Goal: Use online tool/utility

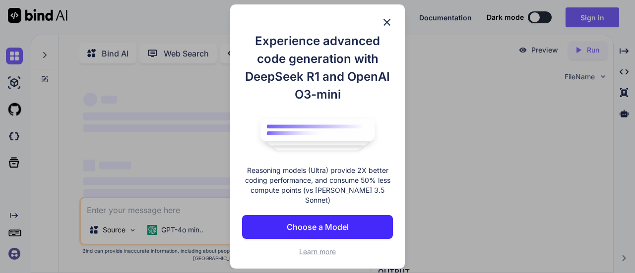
click at [385, 26] on img at bounding box center [387, 22] width 12 height 12
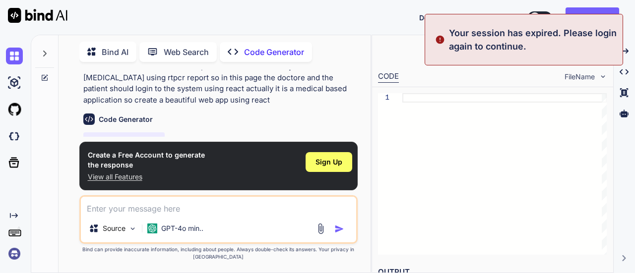
scroll to position [68, 0]
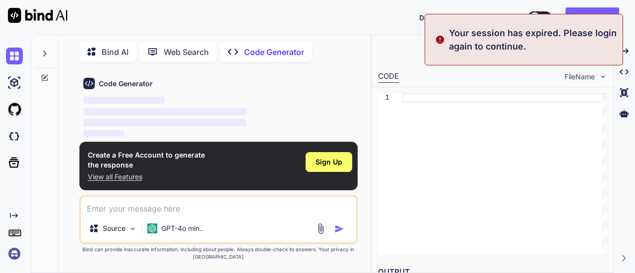
type textarea "x"
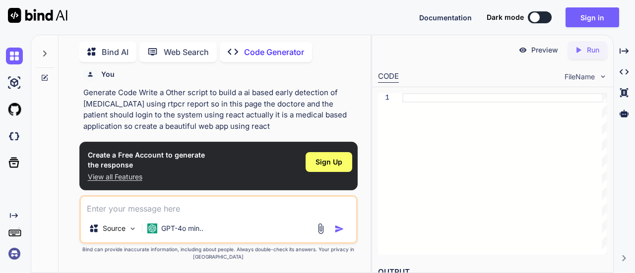
scroll to position [6, 0]
drag, startPoint x: 82, startPoint y: 89, endPoint x: 288, endPoint y: 127, distance: 209.3
click at [288, 127] on div "You Generate Code Write a Other script to build a ai based early detection of […" at bounding box center [219, 103] width 277 height 67
copy p "Generate Code Write a Other script to build a ai based early detection of [MEDI…"
click at [128, 204] on textarea at bounding box center [219, 206] width 276 height 18
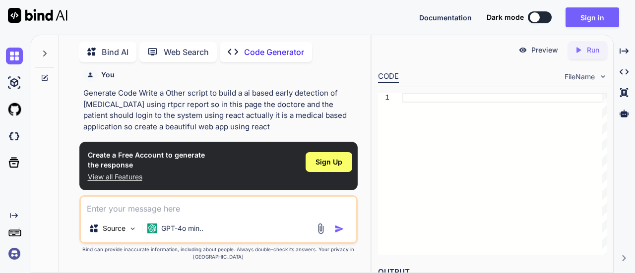
paste textarea "Generate Code Write a Other script to build a ai based early detection of [MEDI…"
type textarea "Generate Code Write a Other script to build a ai based early detection of [MEDI…"
type textarea "x"
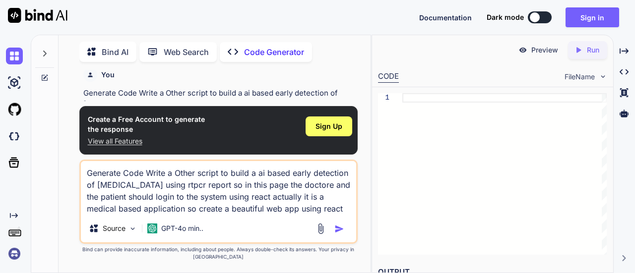
scroll to position [11, 0]
type textarea "Generate Code Write a Other script to build a ai based early detection of [MEDI…"
click at [336, 232] on img "button" at bounding box center [339, 229] width 10 height 10
click at [337, 229] on img "button" at bounding box center [339, 229] width 10 height 10
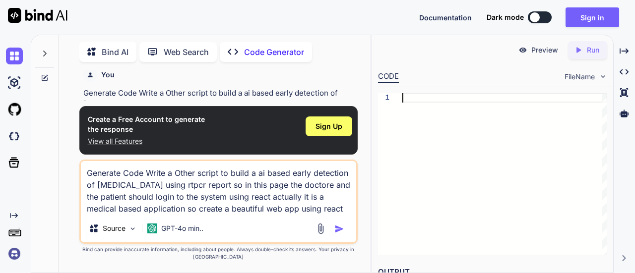
click at [408, 173] on div at bounding box center [504, 174] width 204 height 162
